Goal: Transaction & Acquisition: Download file/media

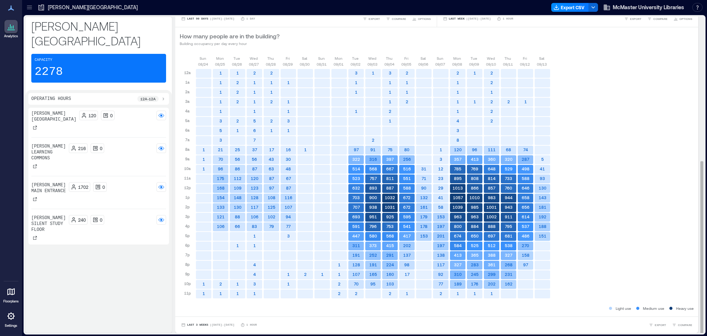
scroll to position [1, 0]
click at [56, 184] on div "[PERSON_NAME] Main entrance" at bounding box center [48, 192] width 35 height 21
click at [219, 324] on span "| [DATE] - [DATE]" at bounding box center [222, 324] width 25 height 0
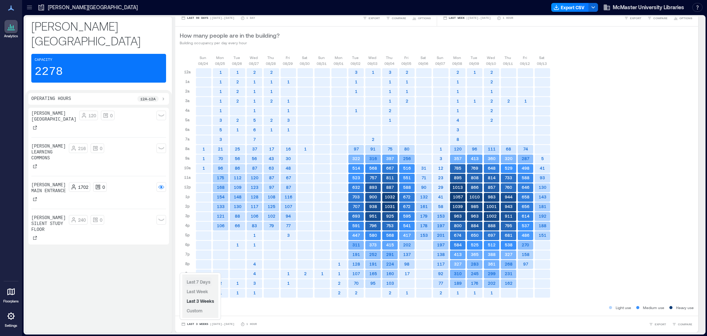
click at [204, 281] on span "Last 7 Days" at bounding box center [199, 281] width 24 height 5
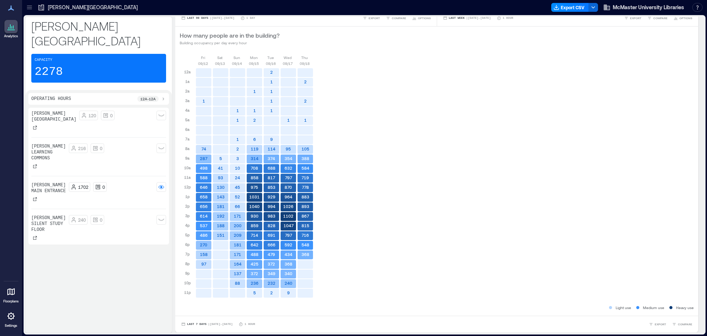
click at [55, 149] on div "[PERSON_NAME] Learning Commons" at bounding box center [48, 156] width 35 height 27
click at [69, 146] on div "216 0" at bounding box center [117, 156] width 97 height 27
click at [69, 184] on div "1702 0" at bounding box center [117, 192] width 97 height 21
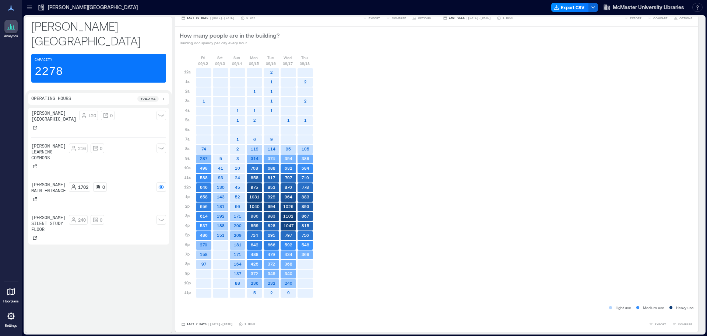
click at [71, 149] on div "216 0" at bounding box center [117, 156] width 97 height 27
click at [65, 186] on div "[PERSON_NAME] Main entrance 1702 0" at bounding box center [98, 192] width 135 height 21
click at [71, 149] on div "216 0" at bounding box center [117, 156] width 97 height 27
click at [111, 143] on div "216 0" at bounding box center [117, 148] width 97 height 10
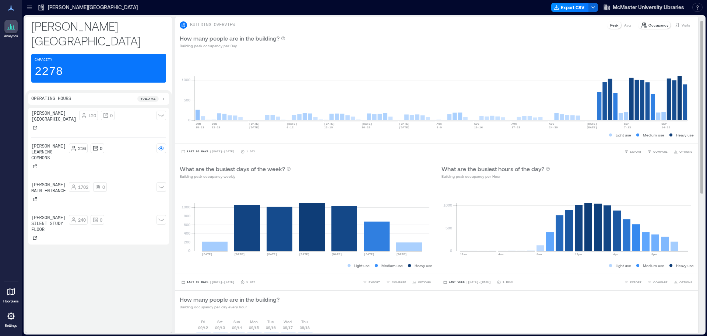
scroll to position [0, 0]
click at [594, 7] on polyline "button" at bounding box center [593, 7] width 3 height 1
click at [573, 7] on button "Export CSV" at bounding box center [570, 7] width 38 height 9
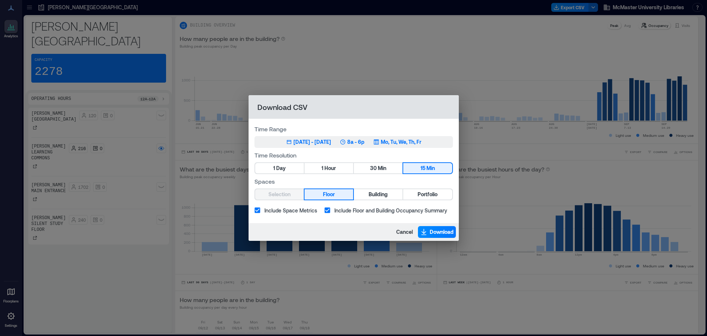
click at [393, 141] on p "Mo, Tu, We, Th, Fr" at bounding box center [401, 141] width 41 height 7
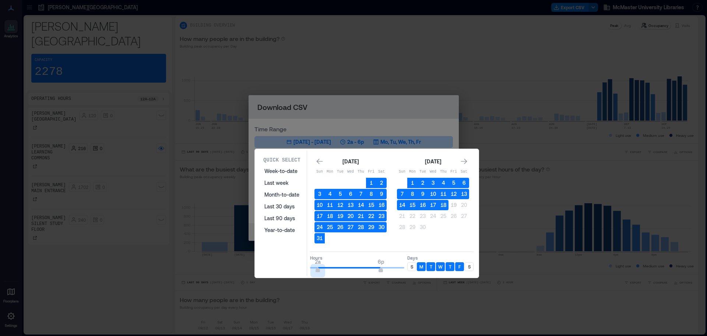
type input "*"
drag, startPoint x: 342, startPoint y: 270, endPoint x: 304, endPoint y: 270, distance: 37.9
click at [304, 270] on div "Quick Select Week-to-date Last week Month-to-date Last 30 days Last 90 days Yea…" at bounding box center [367, 213] width 220 height 126
type input "**"
drag, startPoint x: 382, startPoint y: 270, endPoint x: 412, endPoint y: 270, distance: 29.5
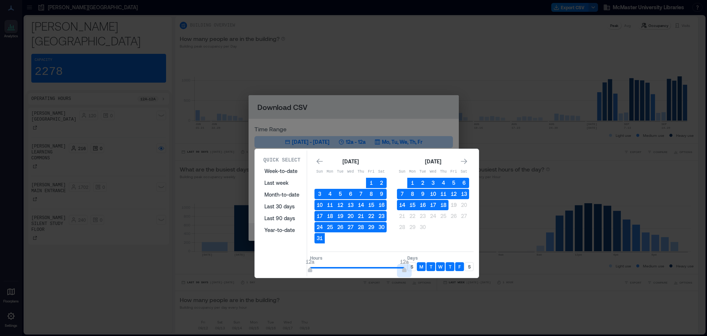
click at [412, 270] on div "Hours 12a 12a Days S M T W T F S" at bounding box center [392, 262] width 164 height 22
click at [402, 204] on button "14" at bounding box center [402, 205] width 10 height 10
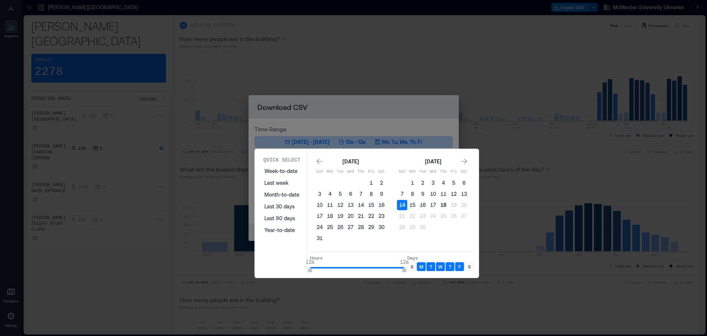
click at [442, 204] on button "18" at bounding box center [443, 205] width 10 height 10
click at [470, 266] on p "S" at bounding box center [469, 266] width 3 height 6
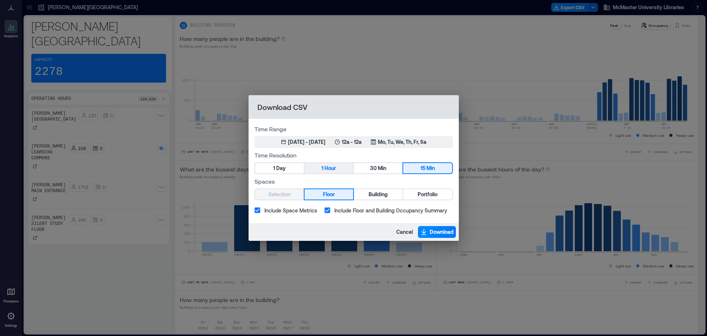
click at [332, 165] on span "Hour" at bounding box center [330, 168] width 11 height 9
click at [367, 193] on button "Building" at bounding box center [378, 194] width 49 height 10
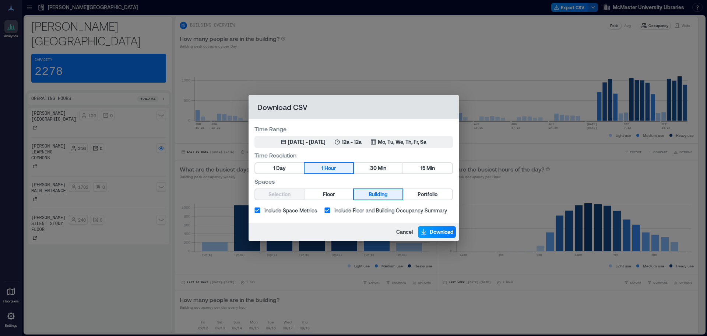
click at [435, 229] on span "Download" at bounding box center [442, 231] width 24 height 7
